Goal: Find specific page/section: Find specific page/section

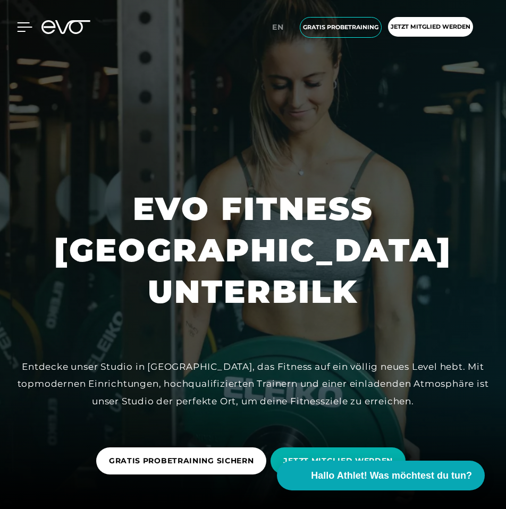
click at [23, 27] on icon at bounding box center [25, 27] width 15 height 9
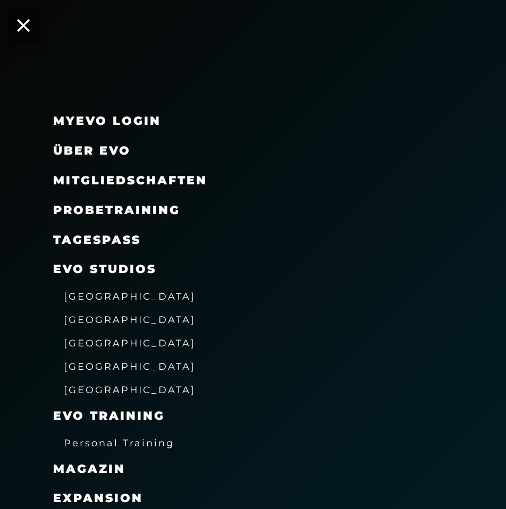
click at [92, 297] on span "[GEOGRAPHIC_DATA]" at bounding box center [130, 296] width 132 height 11
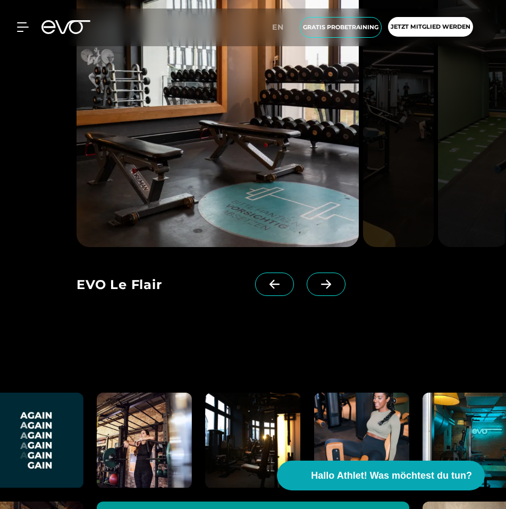
scroll to position [2484, 0]
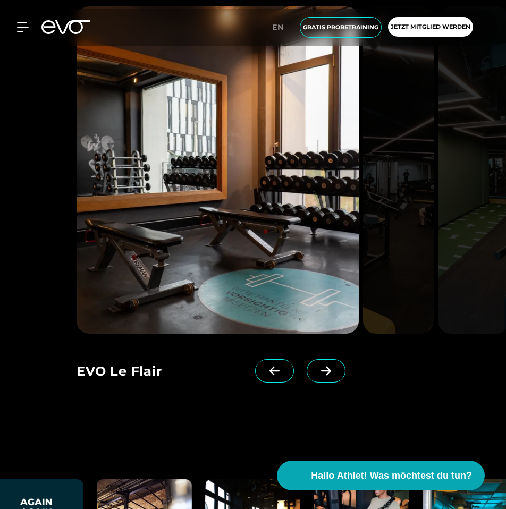
click at [317, 376] on icon at bounding box center [326, 371] width 19 height 10
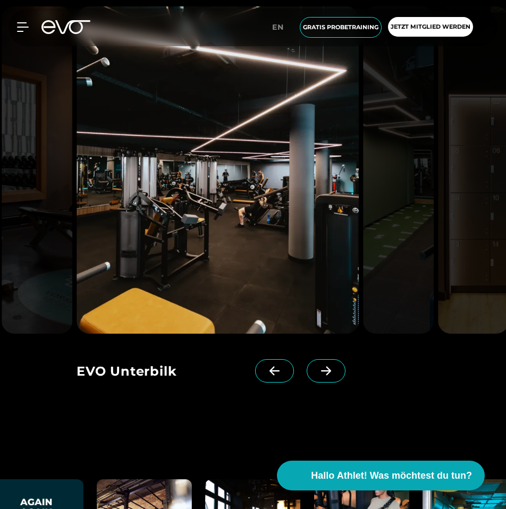
click at [307, 383] on span at bounding box center [326, 370] width 39 height 23
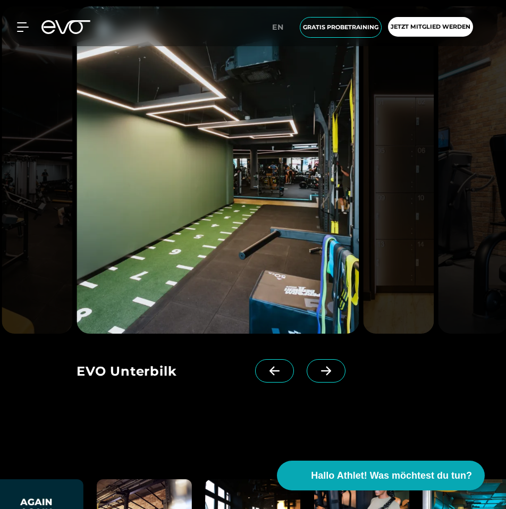
click at [307, 383] on span at bounding box center [326, 370] width 39 height 23
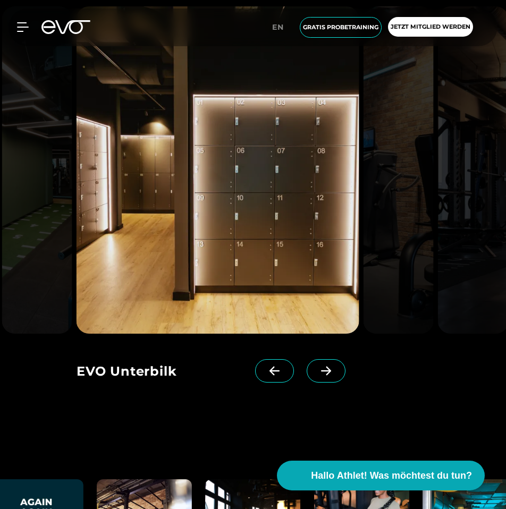
click at [307, 383] on span at bounding box center [326, 370] width 39 height 23
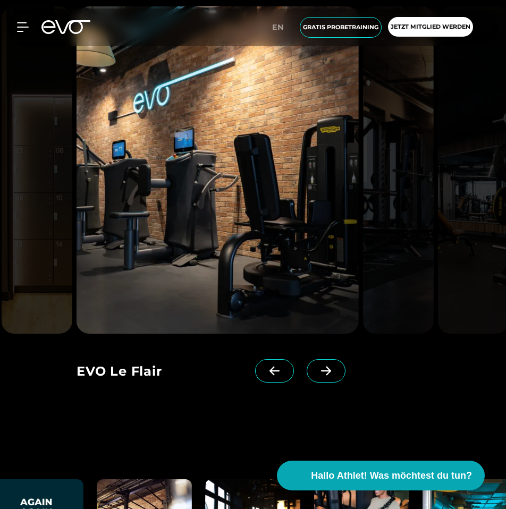
click at [307, 383] on span at bounding box center [326, 370] width 39 height 23
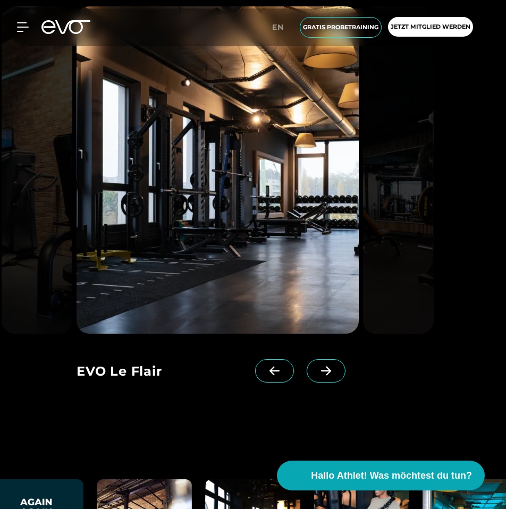
click at [307, 383] on span at bounding box center [326, 370] width 39 height 23
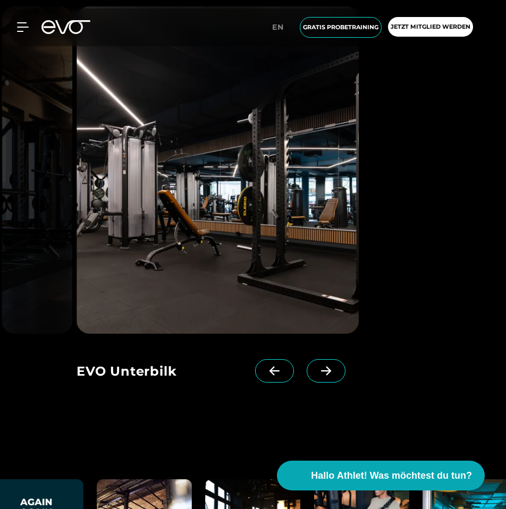
click at [307, 383] on span at bounding box center [326, 370] width 39 height 23
